Goal: Navigation & Orientation: Find specific page/section

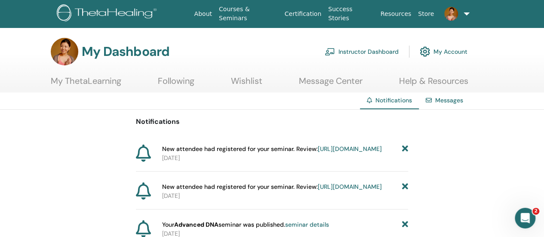
click at [534, 101] on div "Notifications Messages" at bounding box center [272, 100] width 544 height 17
click at [515, 62] on div "My Dashboard Instructor Dashboard My Account" at bounding box center [287, 52] width 514 height 28
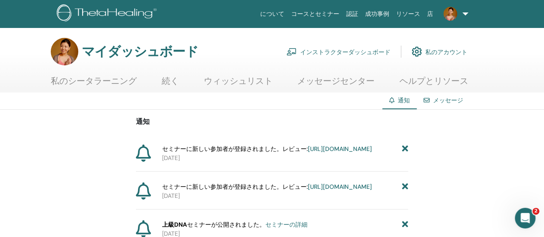
click at [497, 56] on div "マイダッシュボード インストラクターダッシュボード 私のアカウント" at bounding box center [287, 52] width 514 height 28
click at [332, 50] on font "インストラクターダッシュボード" at bounding box center [345, 52] width 90 height 8
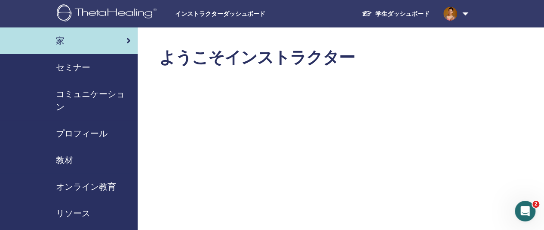
click at [69, 64] on font "セミナー" at bounding box center [73, 67] width 34 height 11
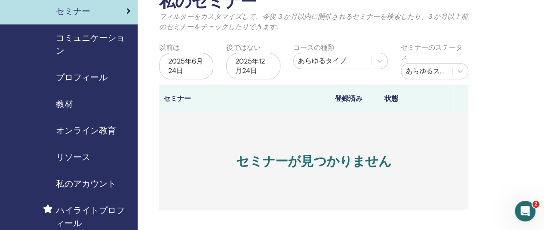
scroll to position [43, 0]
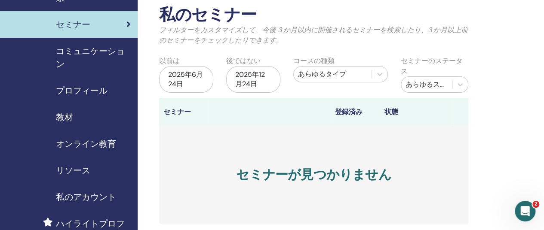
click at [102, 50] on font "コミュニケーション" at bounding box center [90, 58] width 69 height 24
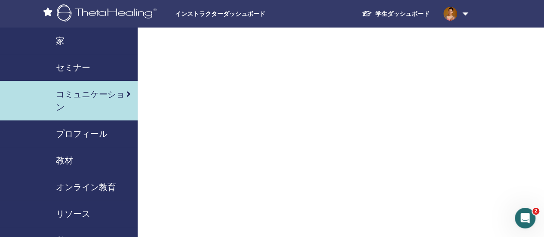
click at [72, 133] on font "プロフィール" at bounding box center [82, 133] width 52 height 11
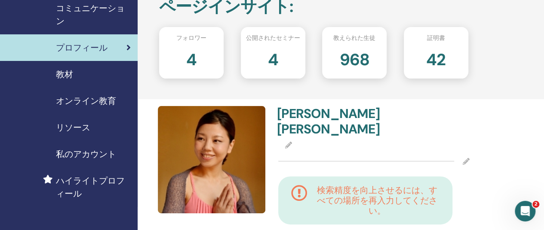
scroll to position [43, 0]
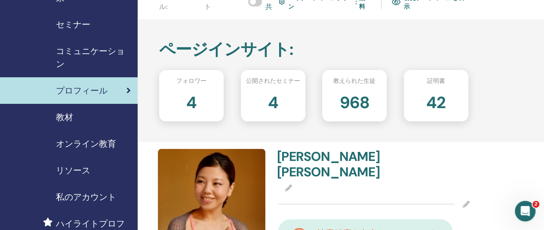
click at [68, 115] on font "教材" at bounding box center [64, 117] width 17 height 11
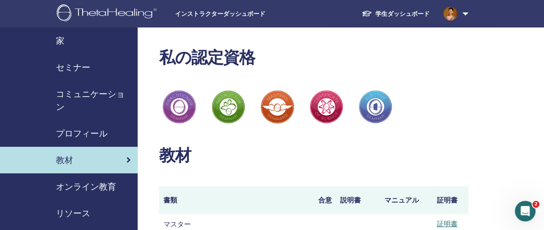
click at [77, 190] on font "オンライン教育" at bounding box center [86, 186] width 60 height 11
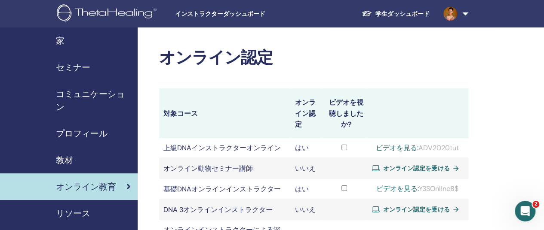
scroll to position [43, 0]
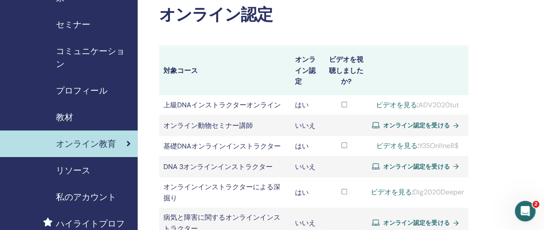
click at [75, 168] on font "リソース" at bounding box center [73, 170] width 34 height 11
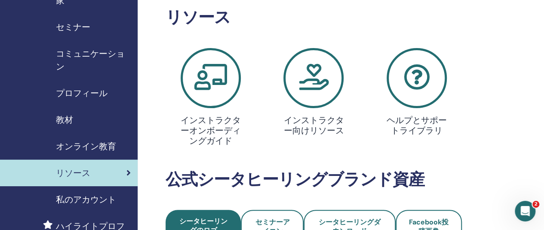
scroll to position [86, 0]
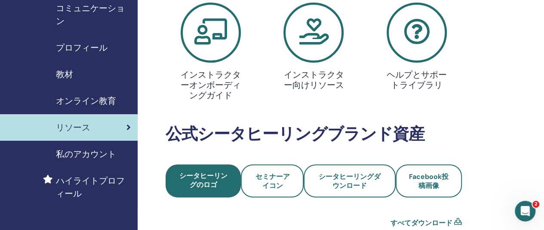
click at [428, 86] on font "ヘルプとサポートライブラリ" at bounding box center [417, 79] width 60 height 21
